Goal: Transaction & Acquisition: Purchase product/service

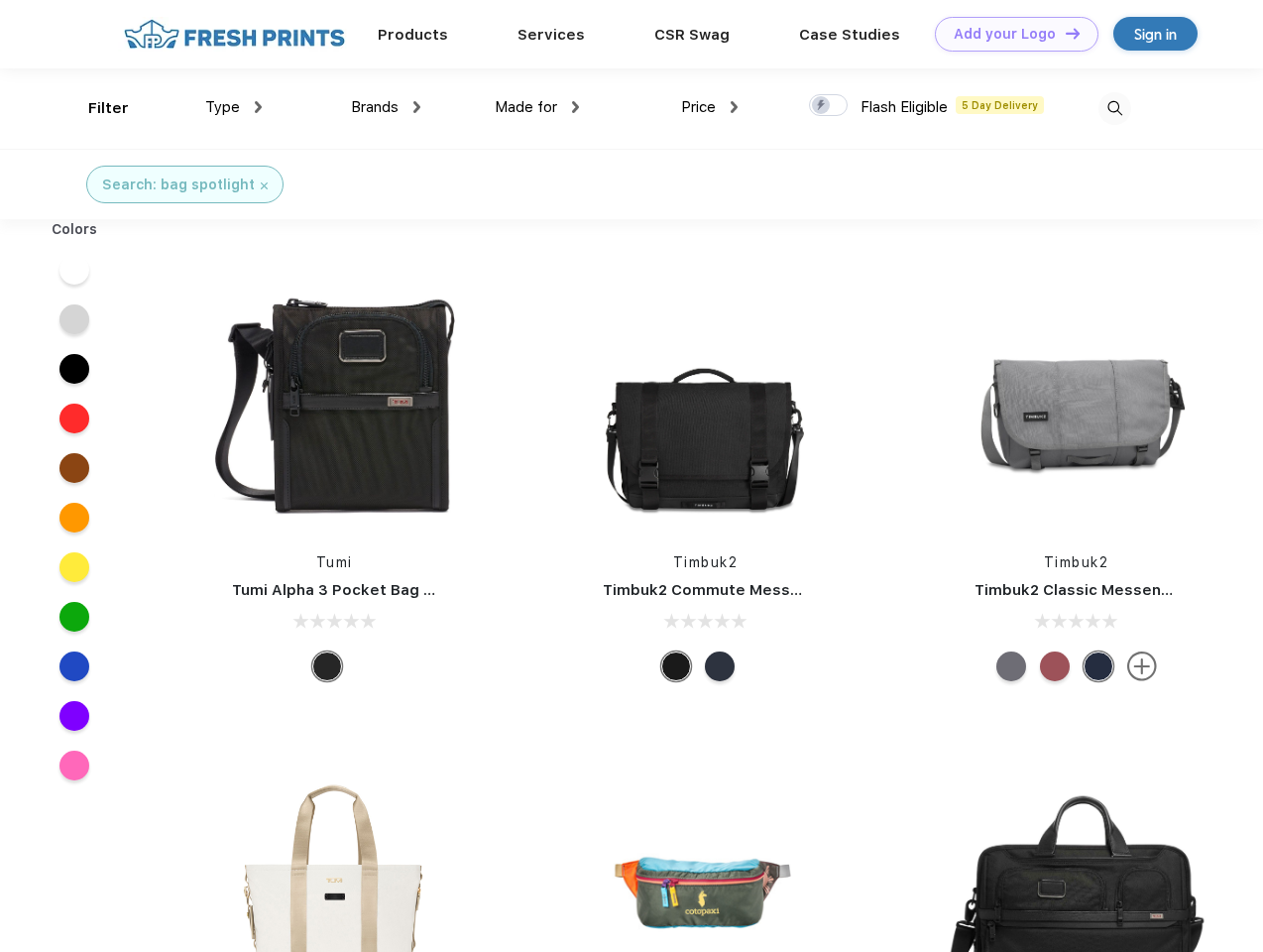
click at [1009, 34] on link "Add your Logo Design Tool" at bounding box center [1017, 34] width 164 height 35
click at [0, 0] on div "Design Tool" at bounding box center [0, 0] width 0 height 0
click at [1064, 33] on link "Add your Logo Design Tool" at bounding box center [1017, 34] width 164 height 35
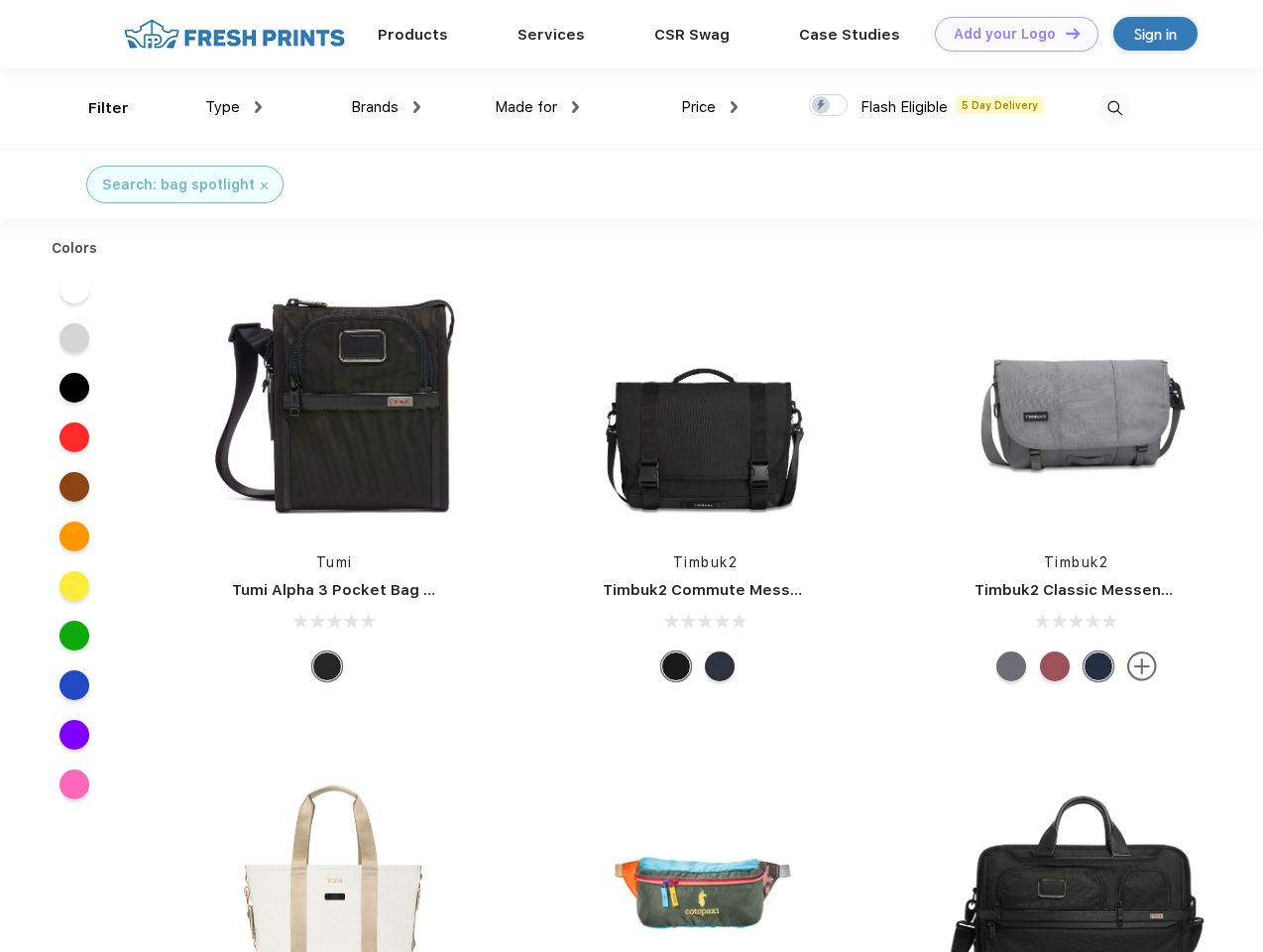
click at [95, 108] on div "Filter" at bounding box center [108, 108] width 41 height 23
click at [234, 107] on span "Type" at bounding box center [222, 107] width 35 height 18
click at [386, 107] on span "Brands" at bounding box center [375, 107] width 48 height 18
click at [538, 107] on span "Made for" at bounding box center [526, 107] width 63 height 18
click at [710, 107] on span "Price" at bounding box center [698, 107] width 35 height 18
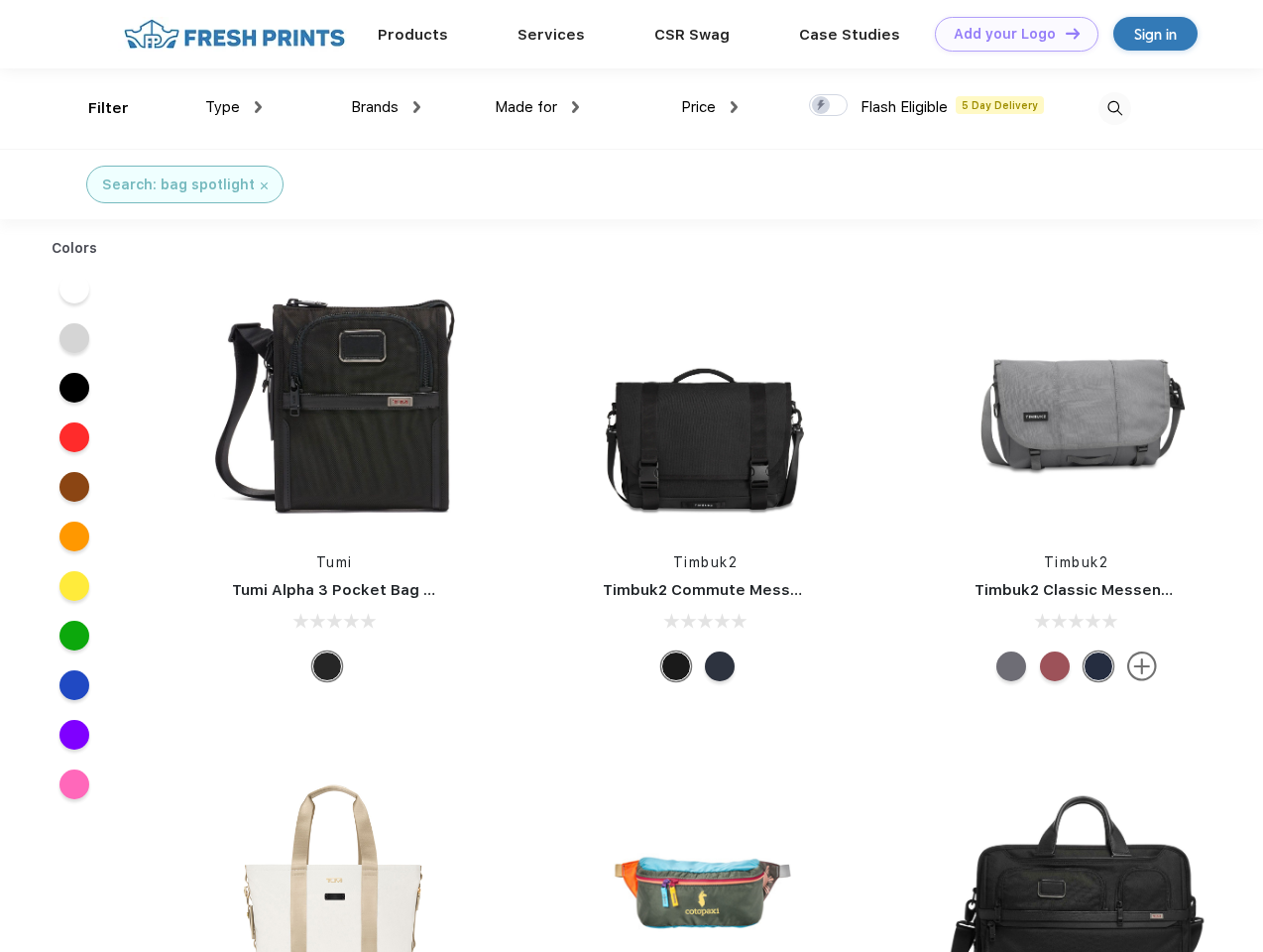
click at [829, 106] on div at bounding box center [828, 105] width 39 height 22
click at [822, 106] on input "checkbox" at bounding box center [815, 99] width 13 height 13
click at [1114, 108] on img at bounding box center [1115, 108] width 33 height 33
